Goal: Information Seeking & Learning: Learn about a topic

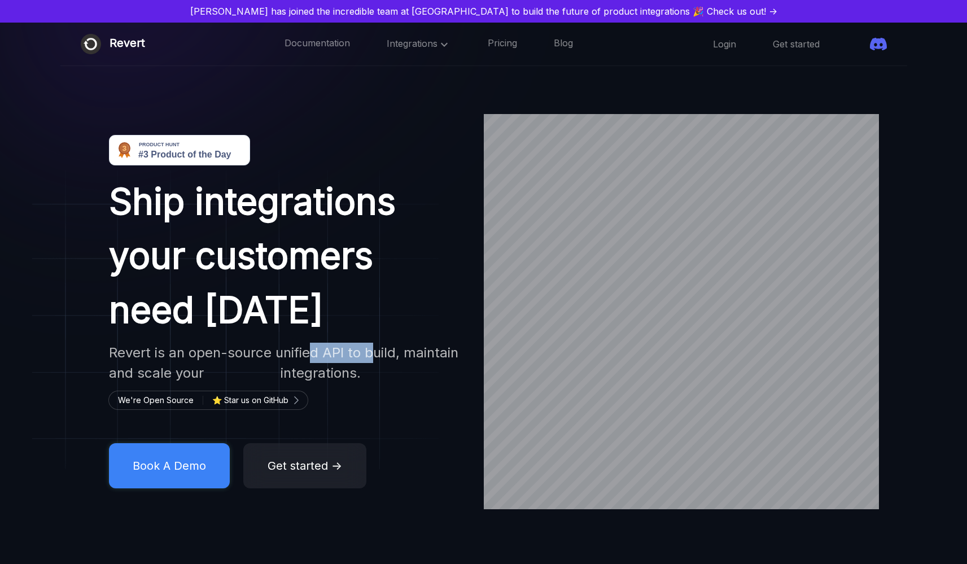
click at [374, 358] on h2 "Revert is an open-source unified API to build, maintain and scale your Accounti…" at bounding box center [286, 363] width 354 height 41
click at [409, 42] on span "Integrations" at bounding box center [419, 43] width 64 height 11
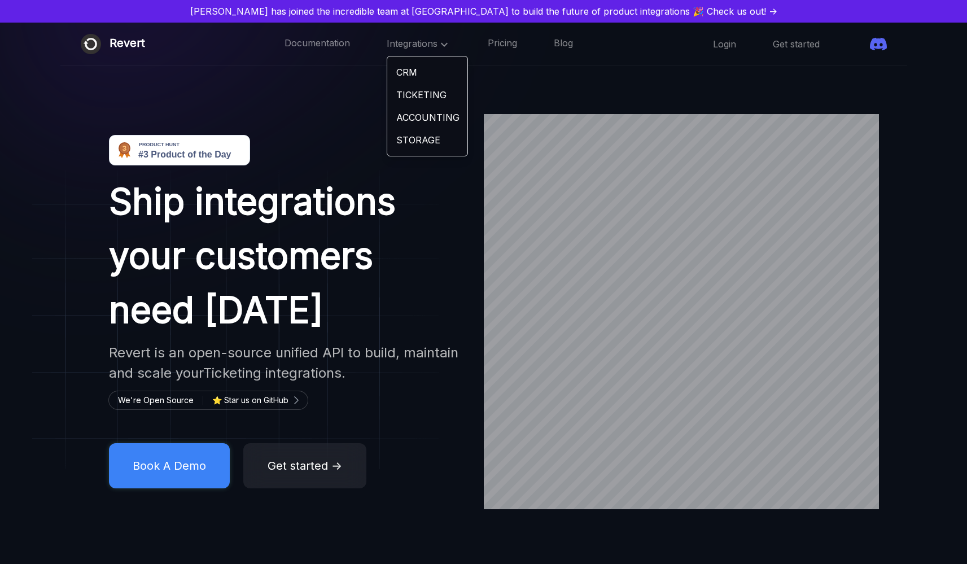
click at [410, 50] on div "Integrations CRM TICKETING ACCOUNTING STORAGE" at bounding box center [419, 44] width 64 height 15
click at [488, 45] on link "Pricing" at bounding box center [502, 44] width 29 height 15
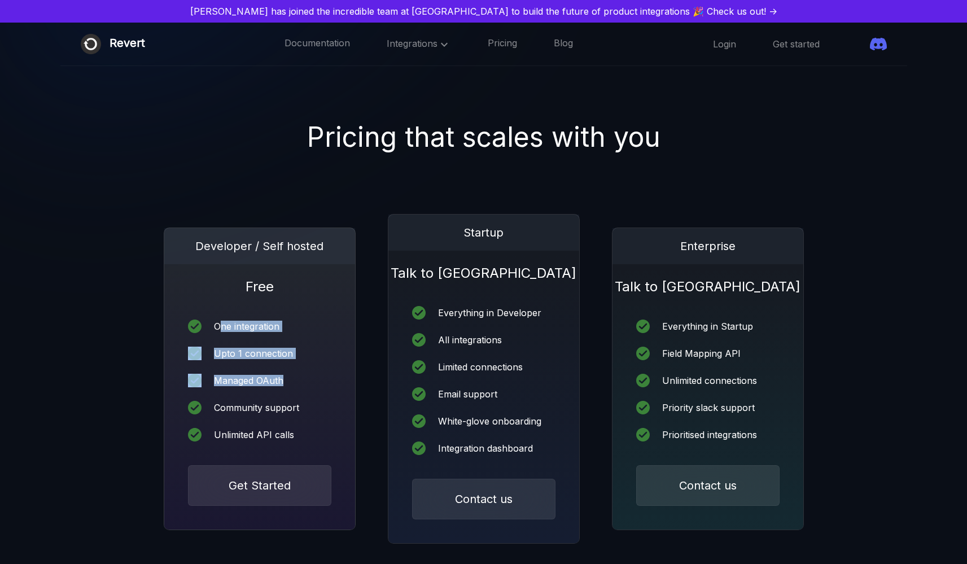
drag, startPoint x: 223, startPoint y: 325, endPoint x: 278, endPoint y: 390, distance: 85.3
click at [278, 390] on div "One integration Upto 1 connection Managed OAuth Community support Unlimited API…" at bounding box center [259, 380] width 191 height 169
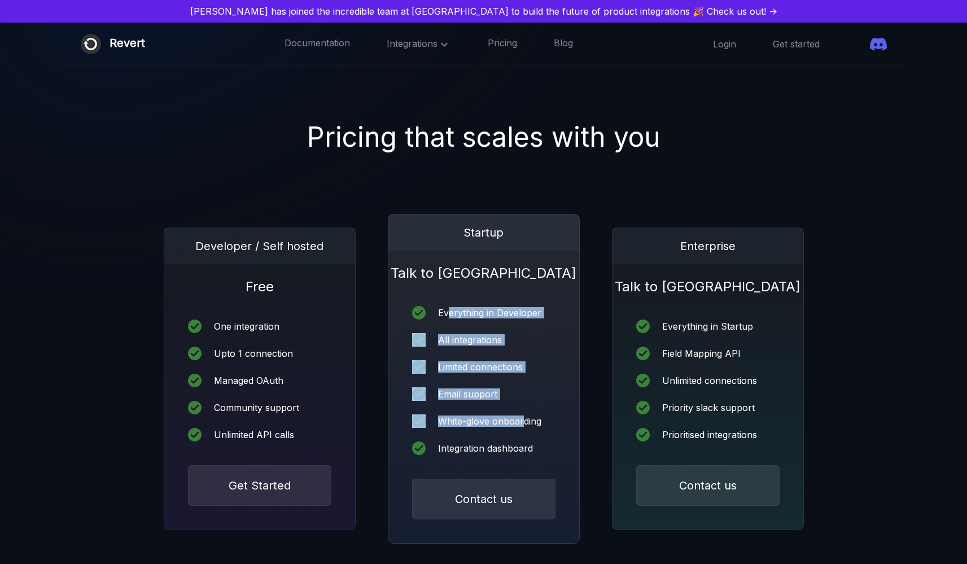
drag, startPoint x: 452, startPoint y: 310, endPoint x: 525, endPoint y: 423, distance: 134.3
click at [525, 423] on div "Everything in Developer All integrations Limited connections Email support Whit…" at bounding box center [483, 380] width 191 height 196
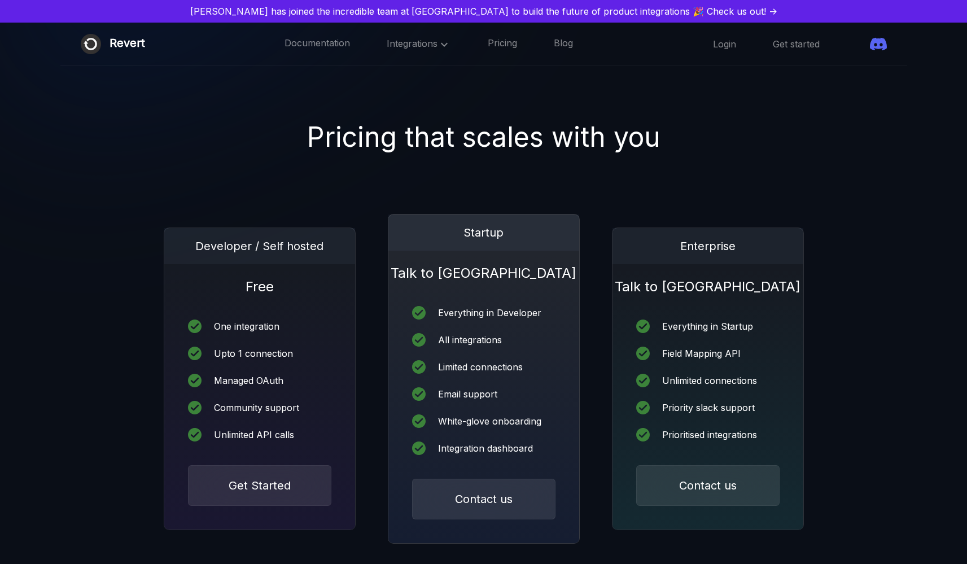
click at [525, 422] on div "White-glove onboarding" at bounding box center [489, 420] width 103 height 9
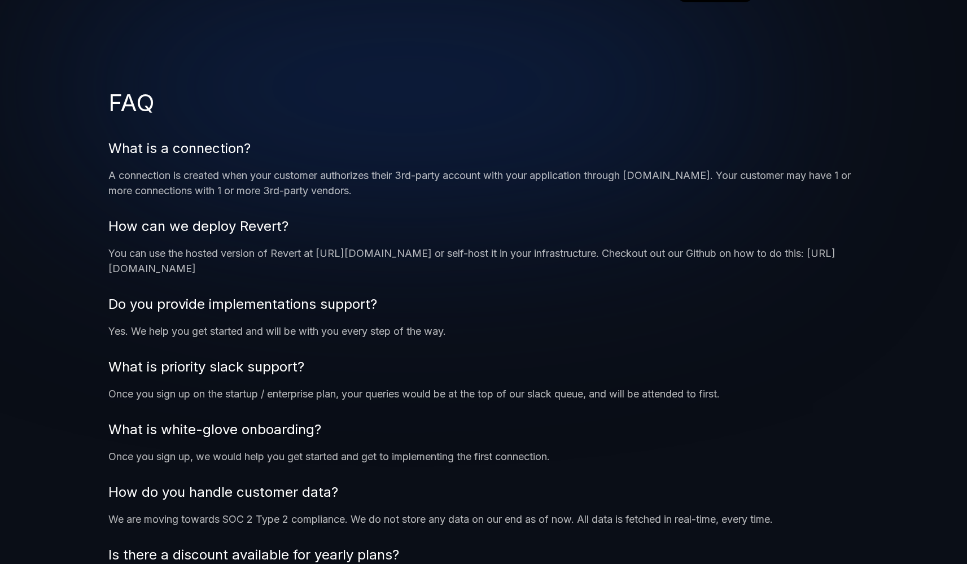
scroll to position [890, 0]
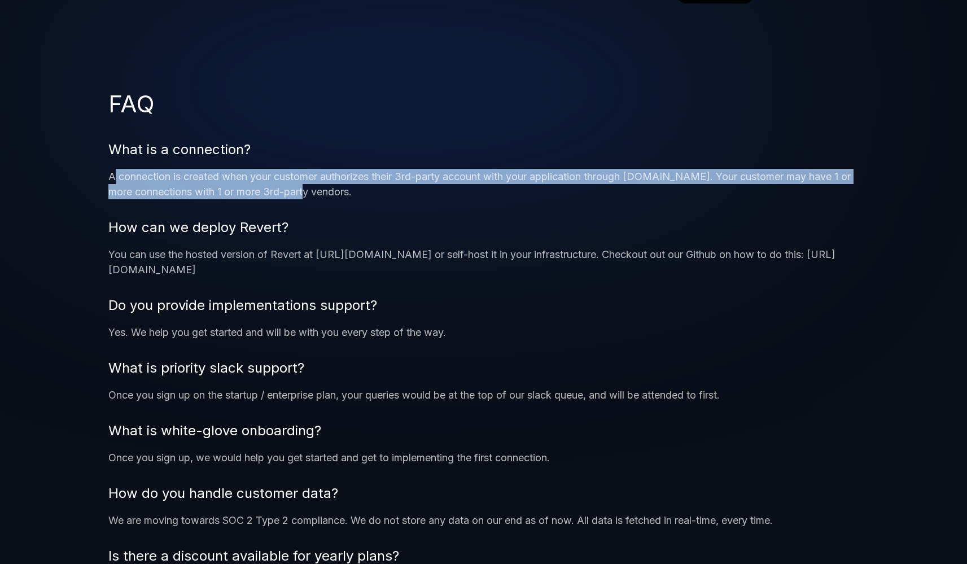
drag, startPoint x: 115, startPoint y: 175, endPoint x: 297, endPoint y: 188, distance: 183.3
click at [297, 188] on p "A connection is created when your customer authorizes their 3rd-party account w…" at bounding box center [483, 184] width 750 height 30
drag, startPoint x: 319, startPoint y: 192, endPoint x: 163, endPoint y: 168, distance: 157.6
click at [163, 168] on li "What is a connection? A connection is created when your customer authorizes the…" at bounding box center [483, 169] width 750 height 60
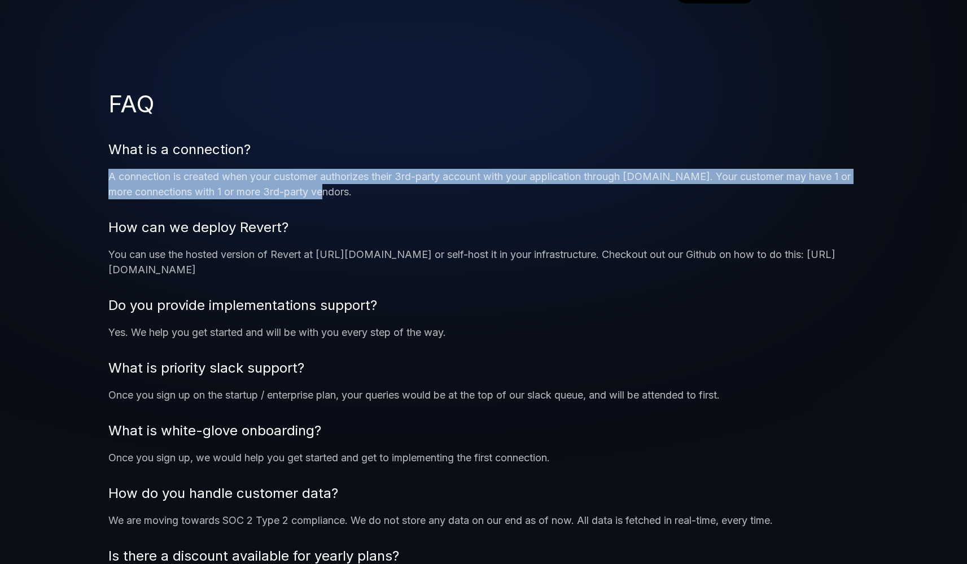
click at [163, 168] on li "What is a connection? A connection is created when your customer authorizes the…" at bounding box center [483, 169] width 750 height 60
drag, startPoint x: 163, startPoint y: 172, endPoint x: 289, endPoint y: 197, distance: 128.9
click at [272, 195] on p "A connection is created when your customer authorizes their 3rd-party account w…" at bounding box center [483, 184] width 750 height 30
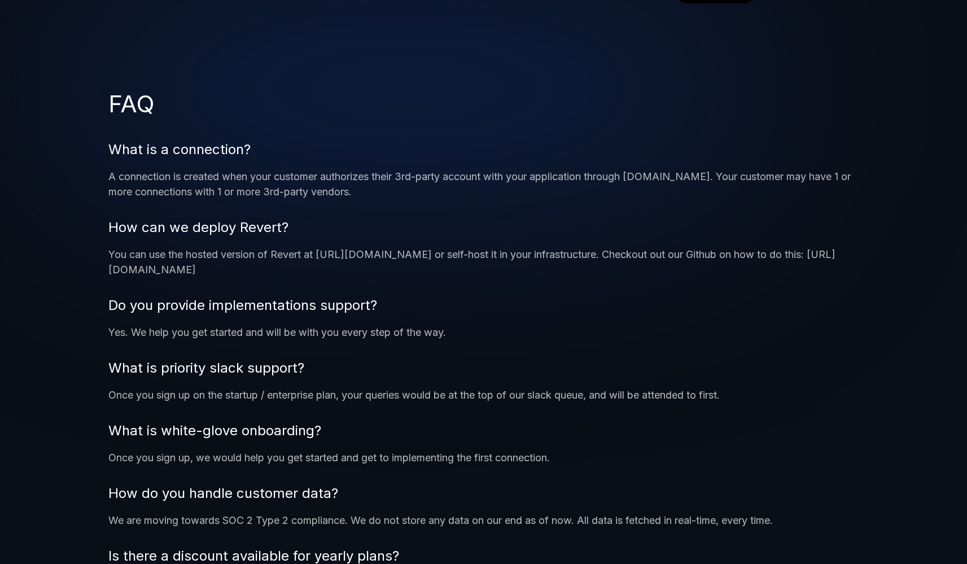
click at [289, 197] on p "A connection is created when your customer authorizes their 3rd-party account w…" at bounding box center [483, 184] width 750 height 30
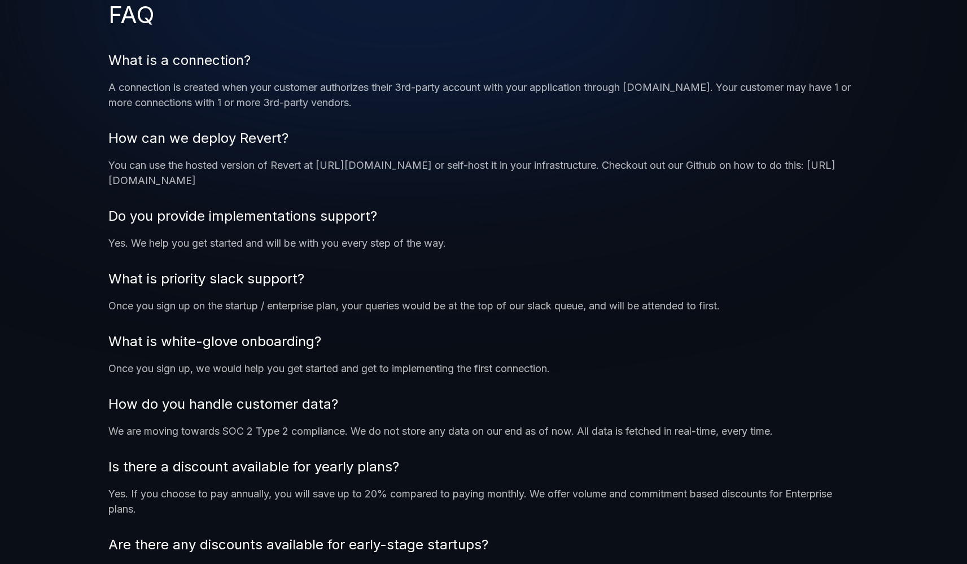
scroll to position [1033, 0]
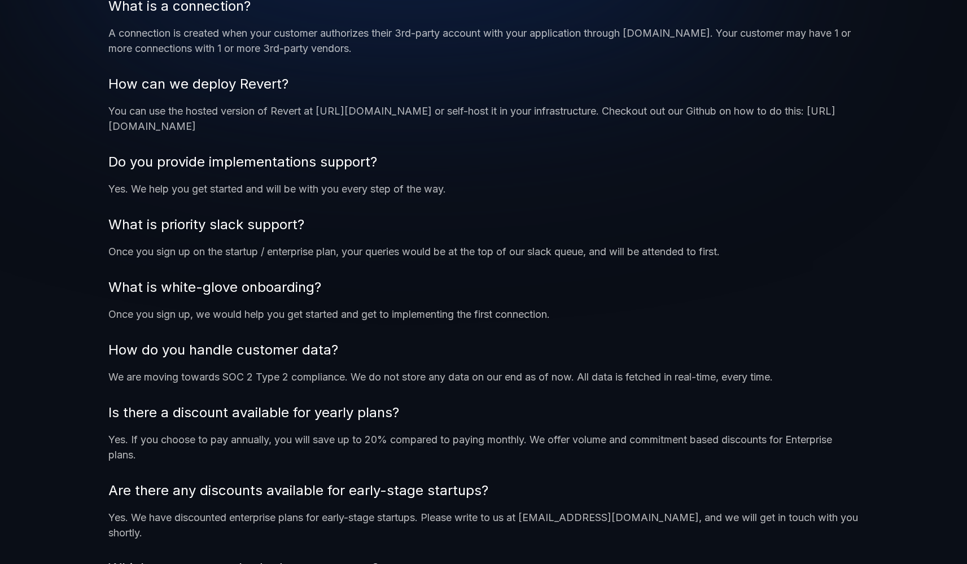
drag, startPoint x: 144, startPoint y: 108, endPoint x: 319, endPoint y: 132, distance: 176.5
click at [319, 132] on p "You can use the hosted version of Revert at [URL][DOMAIN_NAME] or self-host it …" at bounding box center [483, 118] width 750 height 30
drag, startPoint x: 305, startPoint y: 129, endPoint x: 255, endPoint y: 122, distance: 50.8
click at [255, 122] on p "You can use the hosted version of Revert at [URL][DOMAIN_NAME] or self-host it …" at bounding box center [483, 118] width 750 height 30
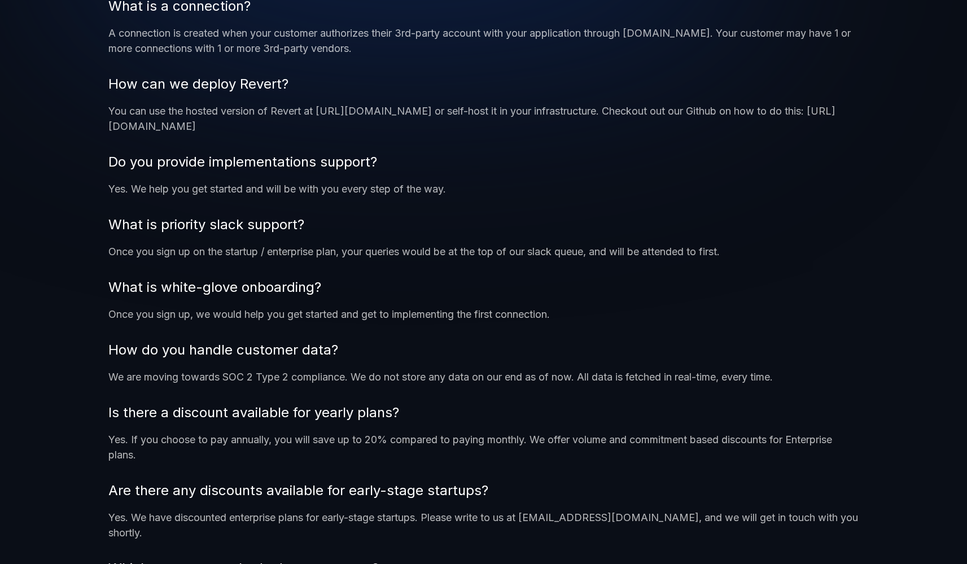
click at [264, 119] on p "You can use the hosted version of Revert at [URL][DOMAIN_NAME] or self-host it …" at bounding box center [483, 118] width 750 height 30
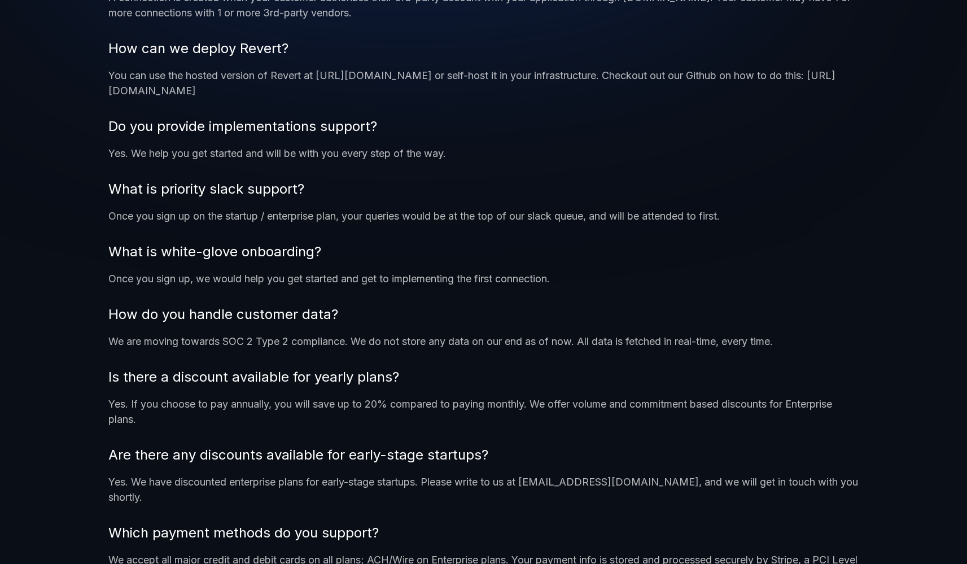
scroll to position [1153, 0]
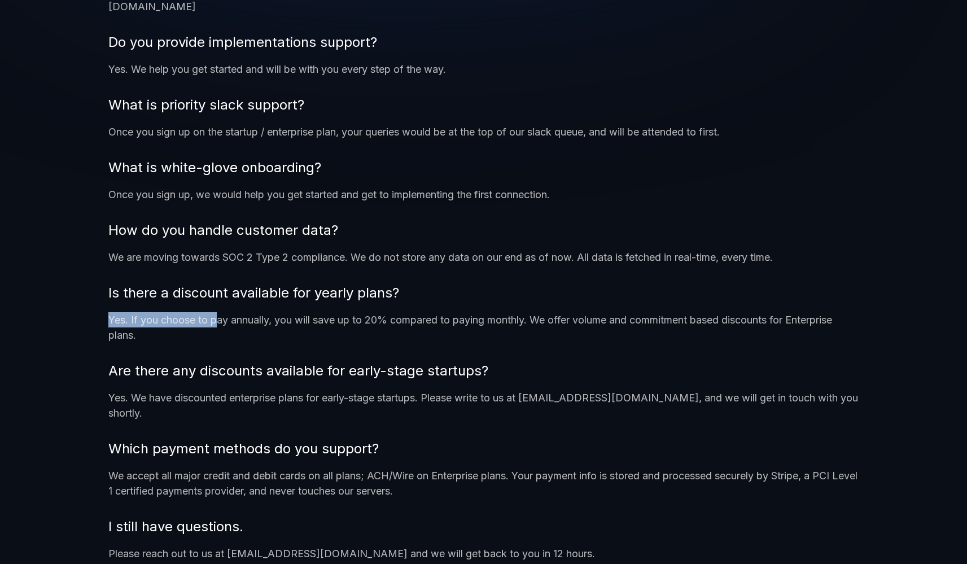
drag, startPoint x: 217, startPoint y: 312, endPoint x: 488, endPoint y: 309, distance: 270.9
click at [488, 309] on li "Is there a discount available for yearly plans? Yes. If you choose to pay annua…" at bounding box center [483, 313] width 750 height 60
click at [532, 310] on li "Is there a discount available for yearly plans? Yes. If you choose to pay annua…" at bounding box center [483, 313] width 750 height 60
drag, startPoint x: 527, startPoint y: 321, endPoint x: 549, endPoint y: 322, distance: 22.1
click at [549, 322] on p "Yes. If you choose to pay annually, you will save up to 20% compared to paying …" at bounding box center [483, 327] width 750 height 30
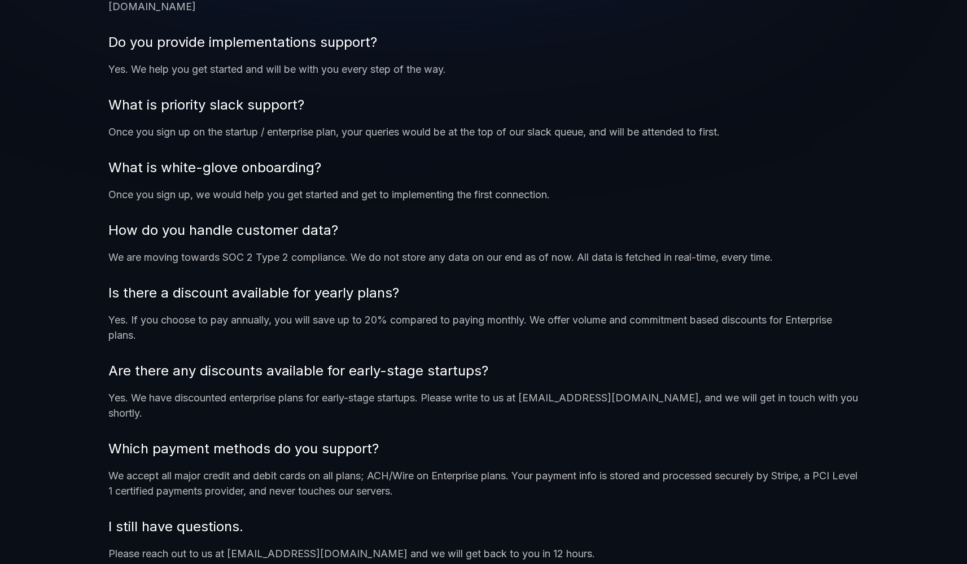
click at [619, 317] on p "Yes. If you choose to pay annually, you will save up to 20% compared to paying …" at bounding box center [483, 327] width 750 height 30
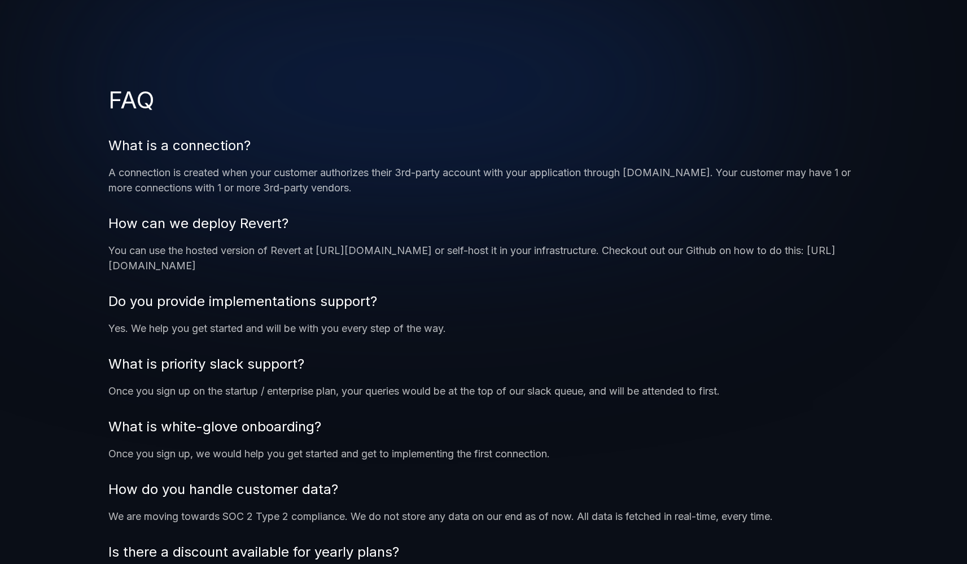
scroll to position [1583, 0]
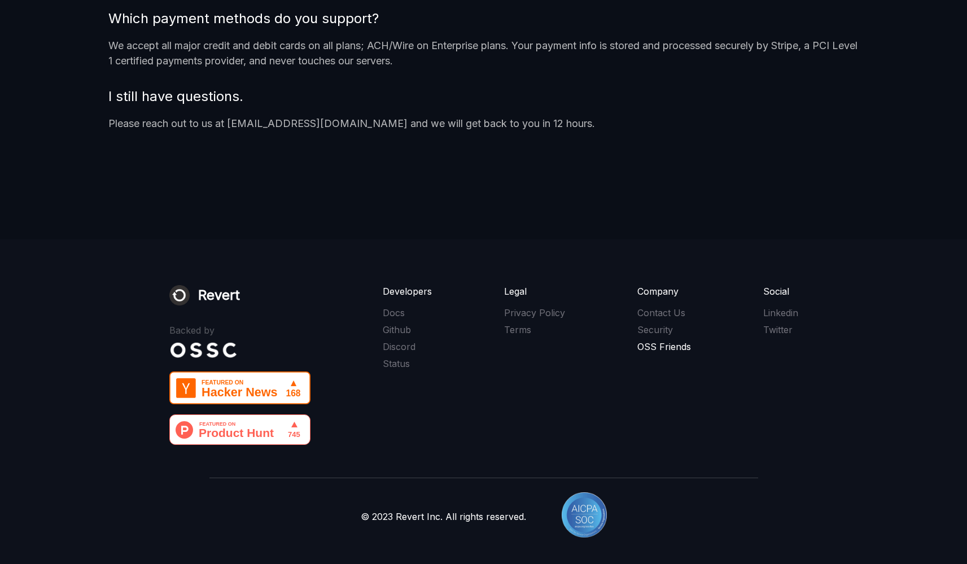
click at [675, 340] on link "OSS Friends" at bounding box center [664, 346] width 54 height 12
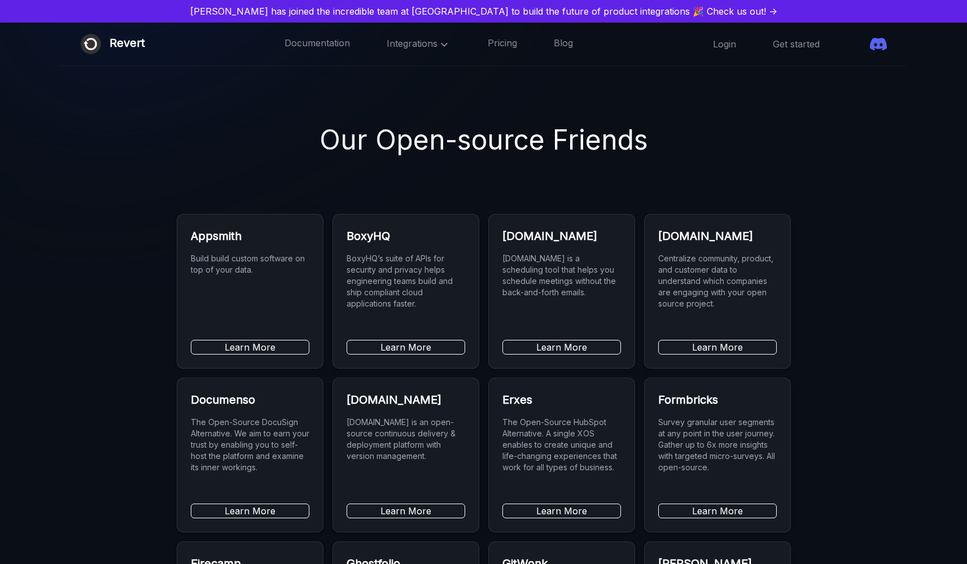
click at [607, 110] on img at bounding box center [308, 59] width 639 height 387
click at [585, 129] on img at bounding box center [308, 59] width 639 height 387
click at [437, 46] on icon at bounding box center [444, 45] width 14 height 14
click at [392, 70] on link "CRM" at bounding box center [427, 72] width 80 height 23
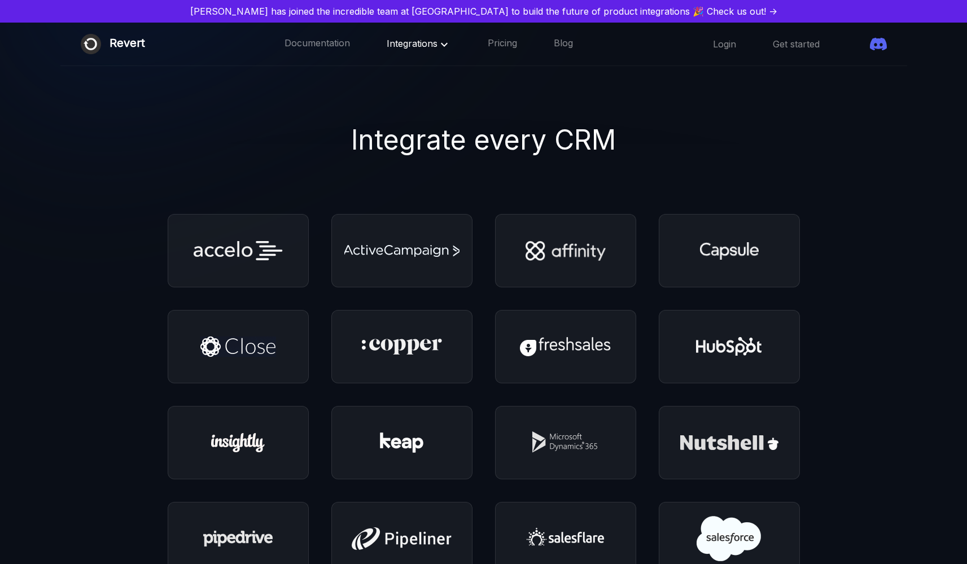
click at [437, 46] on icon at bounding box center [444, 45] width 14 height 14
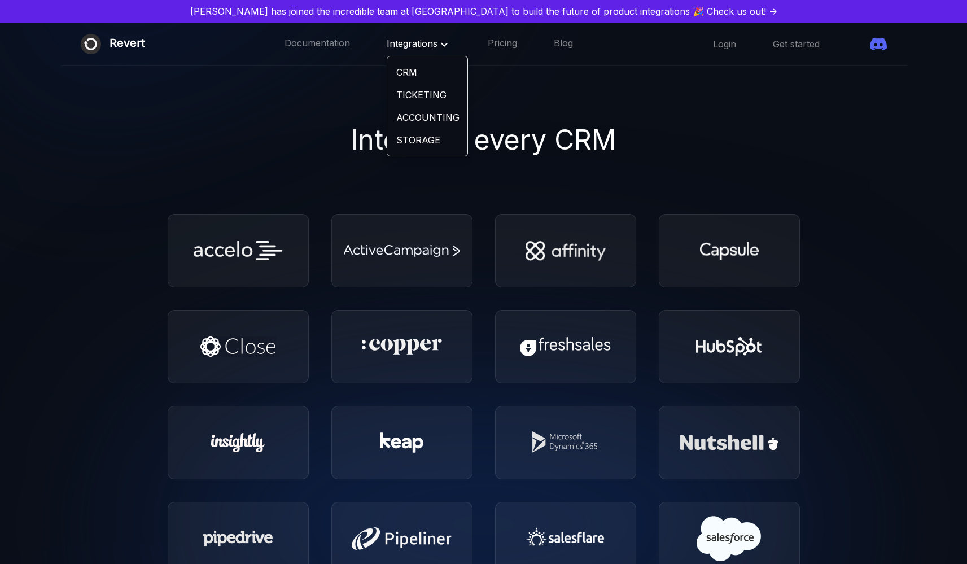
click at [405, 138] on link "STORAGE" at bounding box center [427, 140] width 80 height 23
